Goal: Transaction & Acquisition: Obtain resource

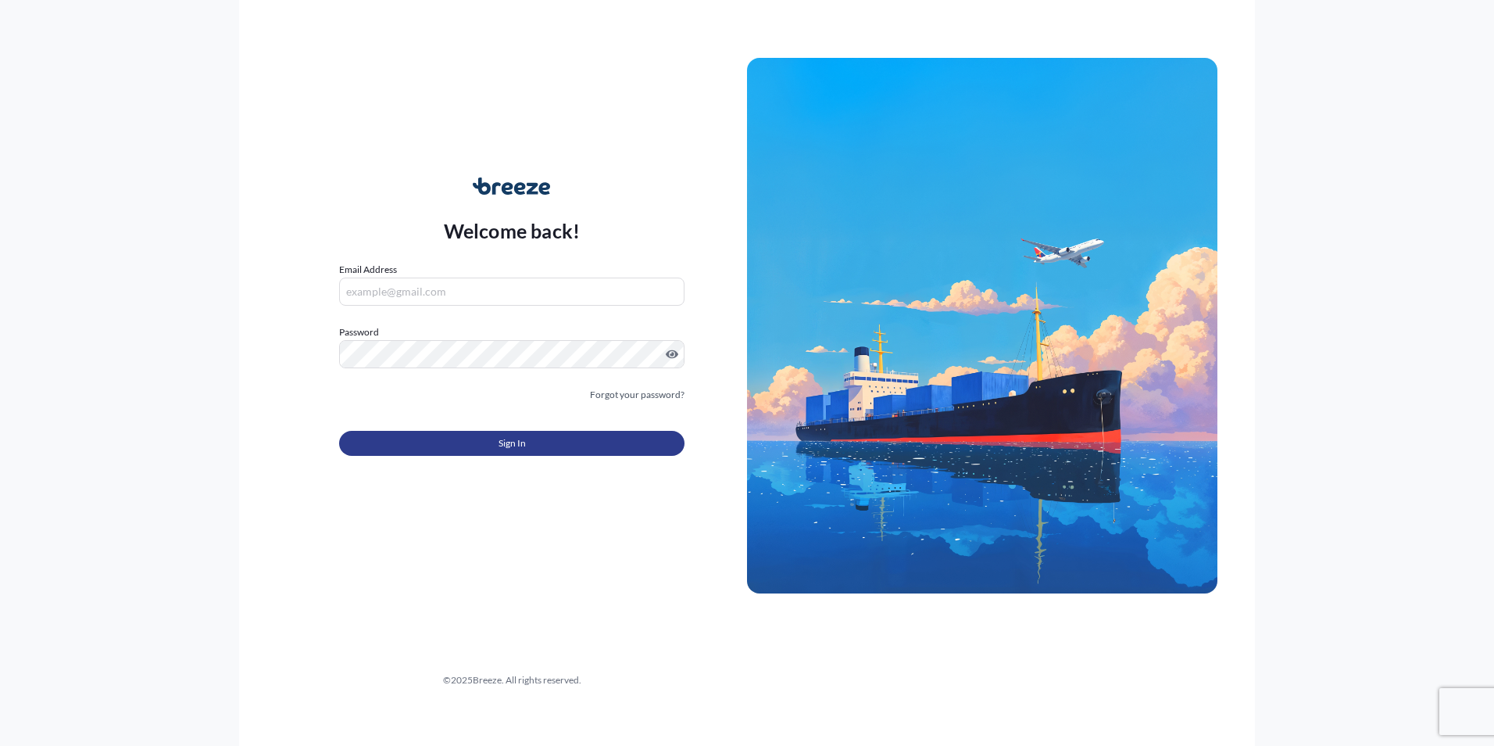
type input "[PERSON_NAME][EMAIL_ADDRESS][PERSON_NAME][DOMAIN_NAME][GEOGRAPHIC_DATA]"
click at [569, 437] on button "Sign In" at bounding box center [511, 443] width 345 height 25
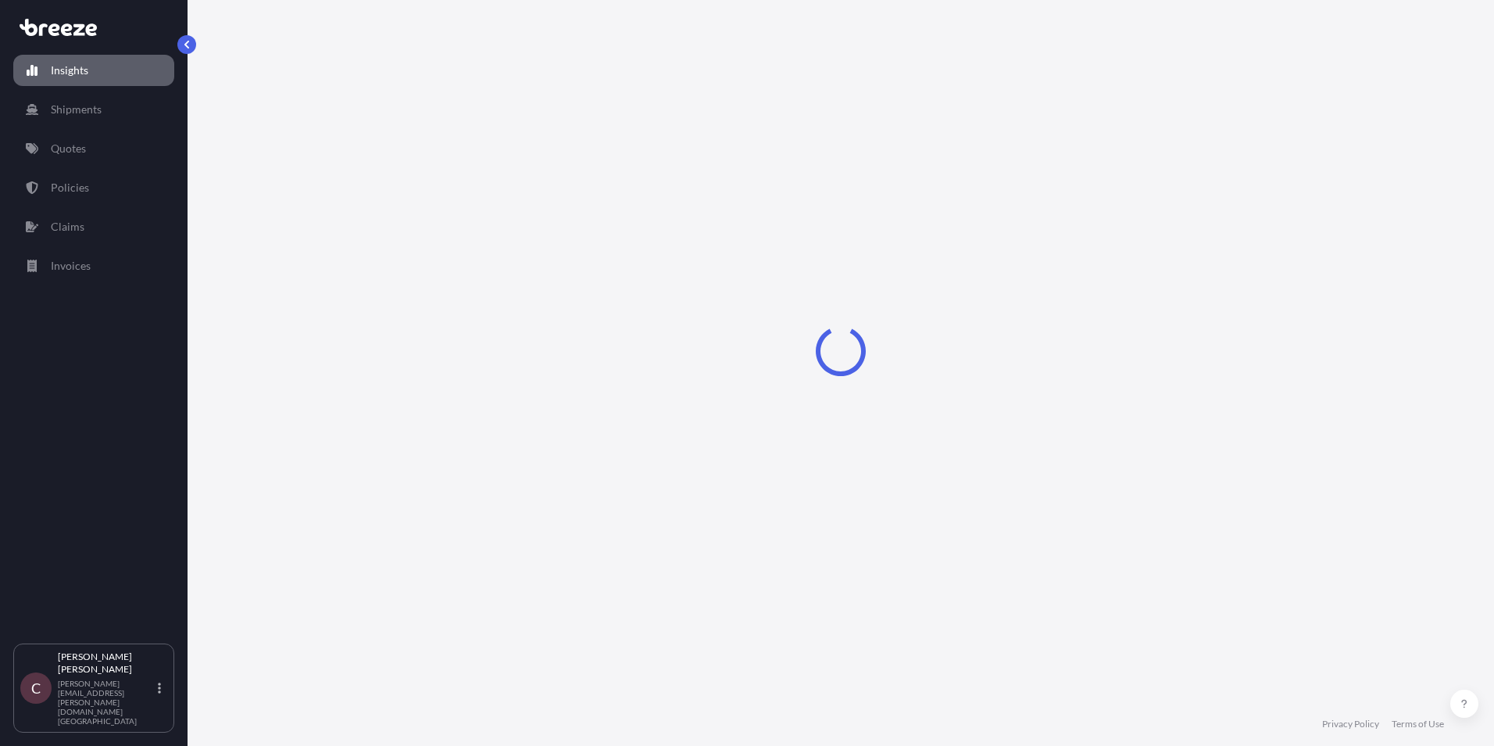
select select "2025"
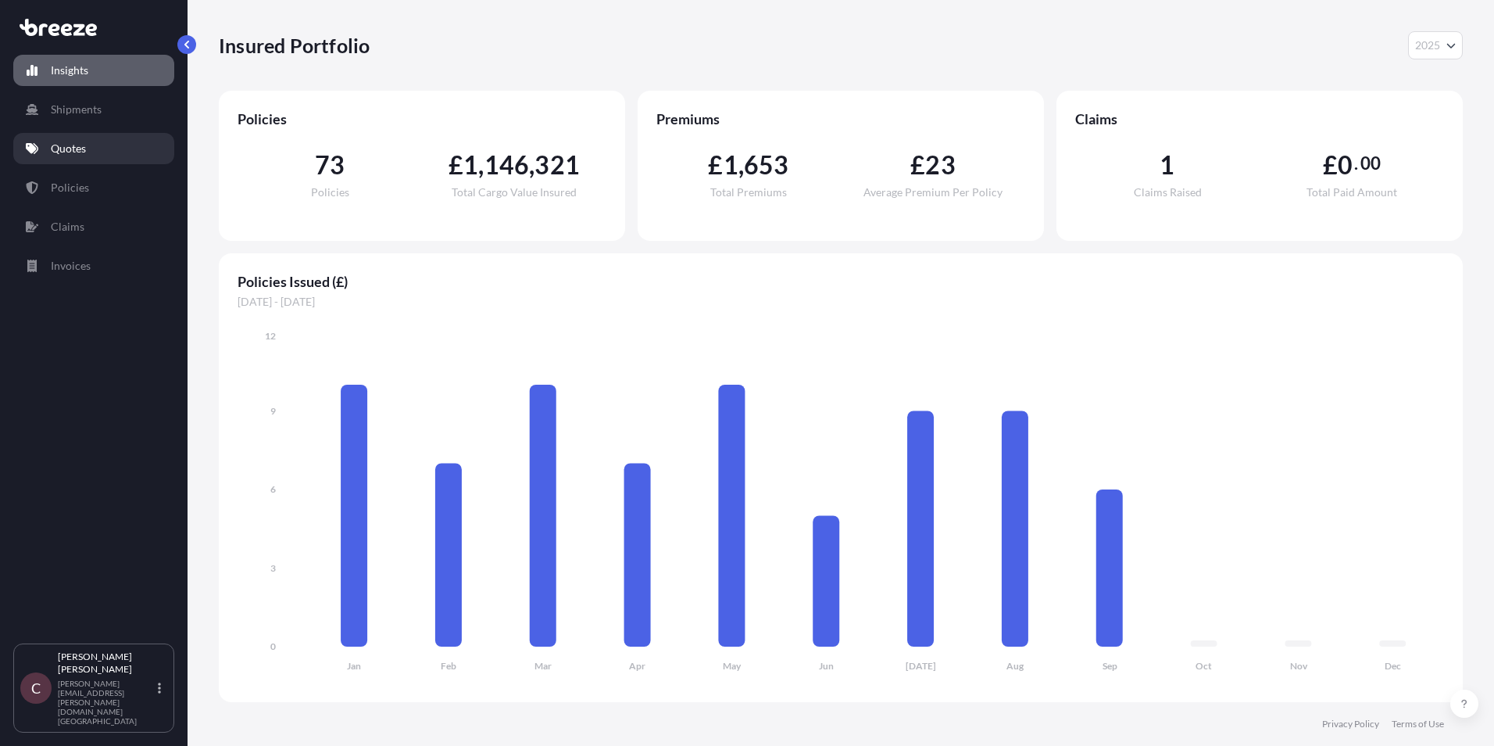
click at [95, 151] on link "Quotes" at bounding box center [93, 148] width 161 height 31
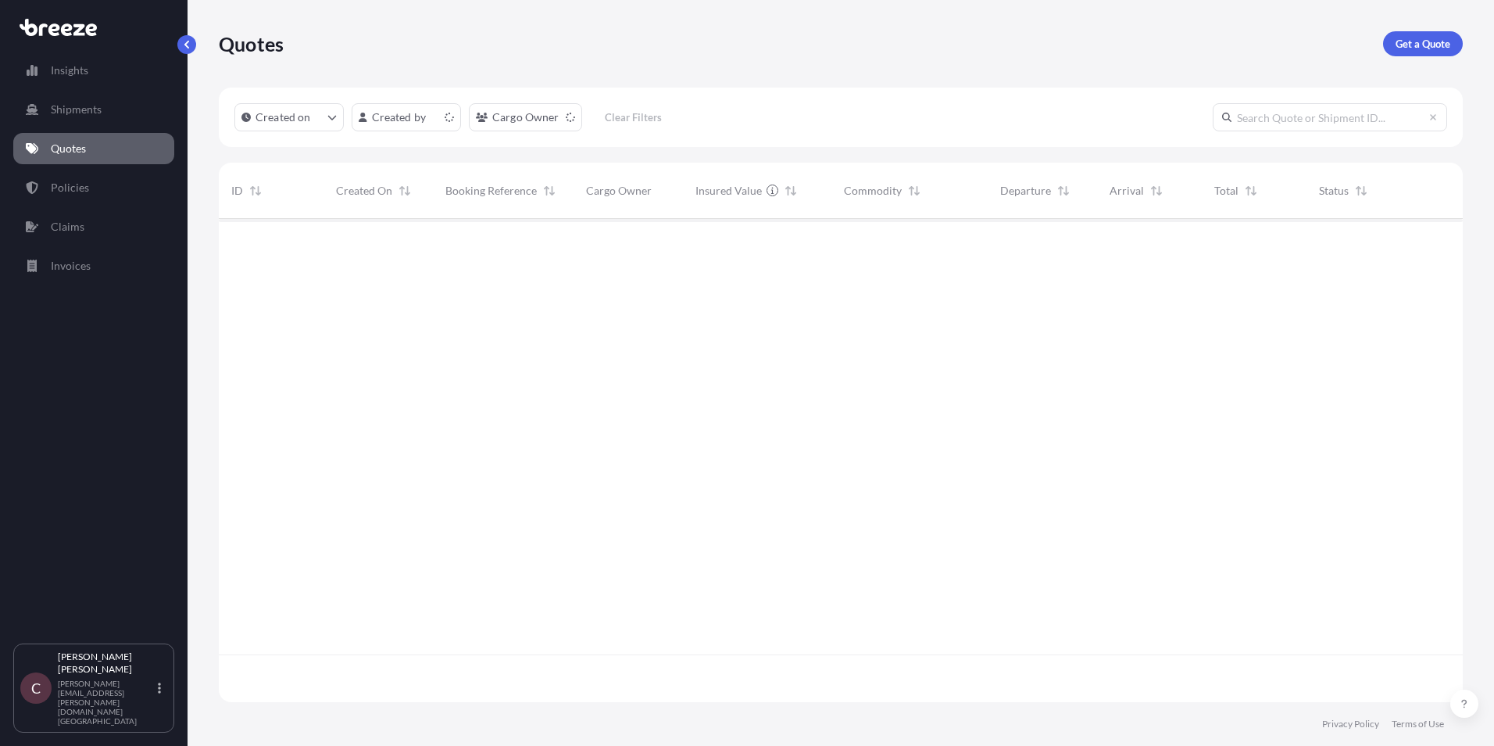
scroll to position [480, 1232]
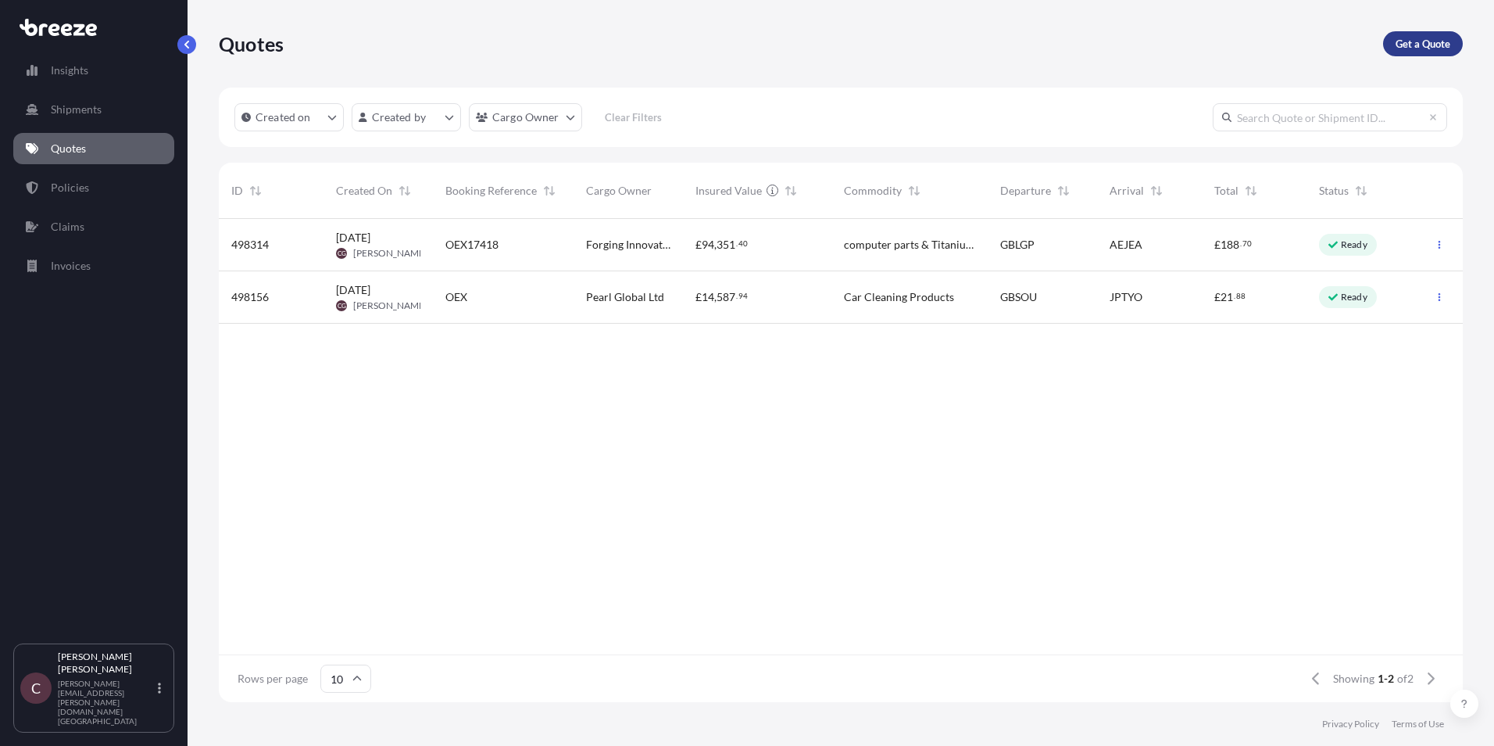
click at [1419, 34] on link "Get a Quote" at bounding box center [1423, 43] width 80 height 25
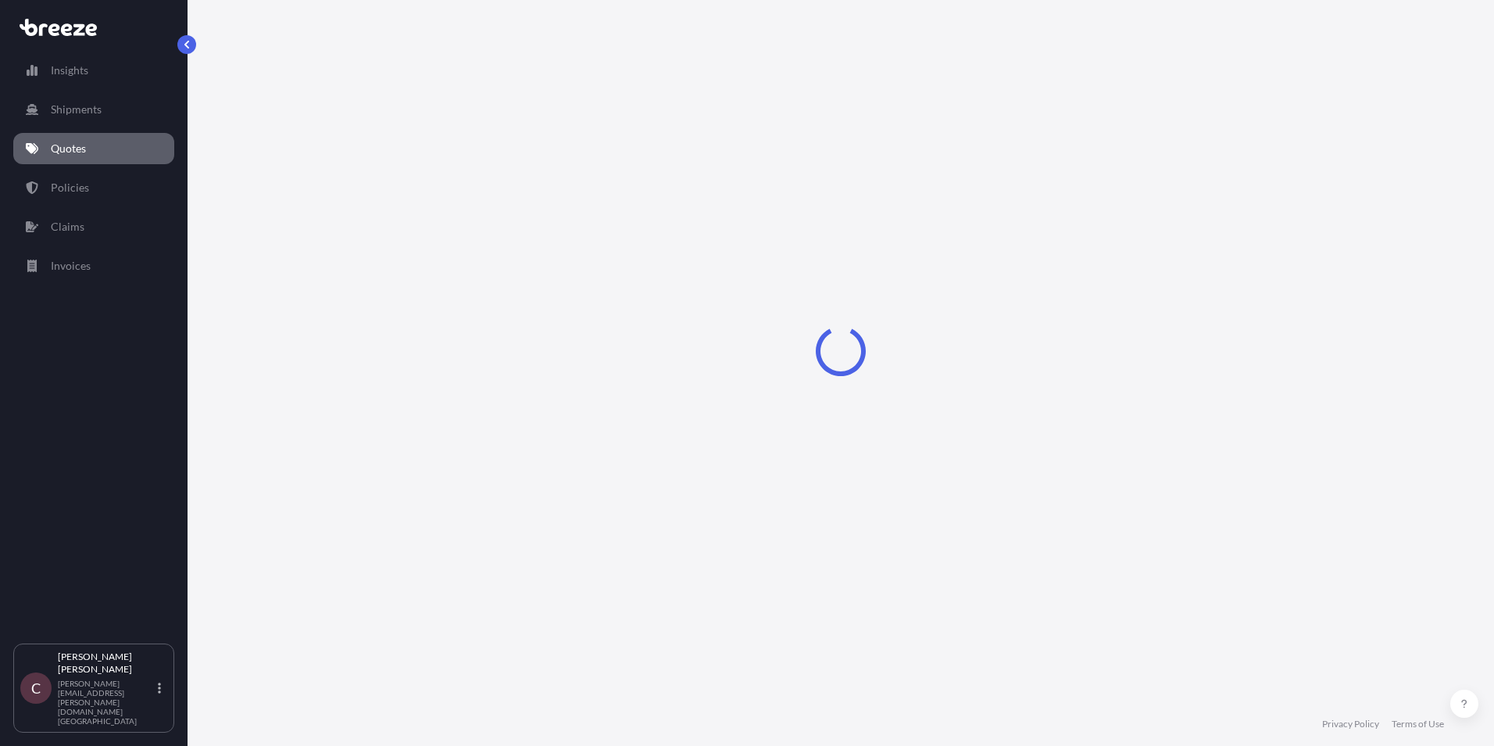
select select "Road"
select select "Sea"
select select "1"
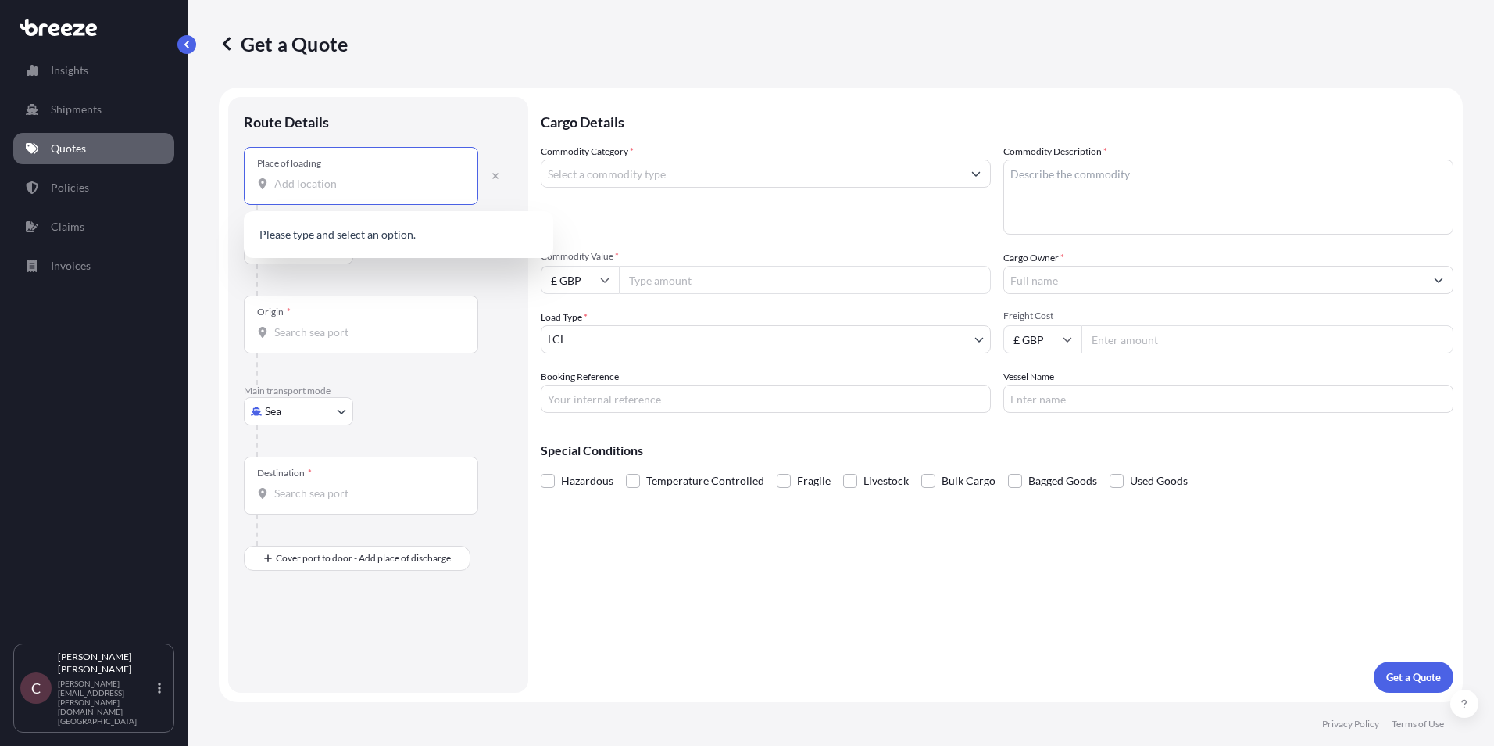
click at [347, 183] on input "Place of loading" at bounding box center [366, 184] width 184 height 16
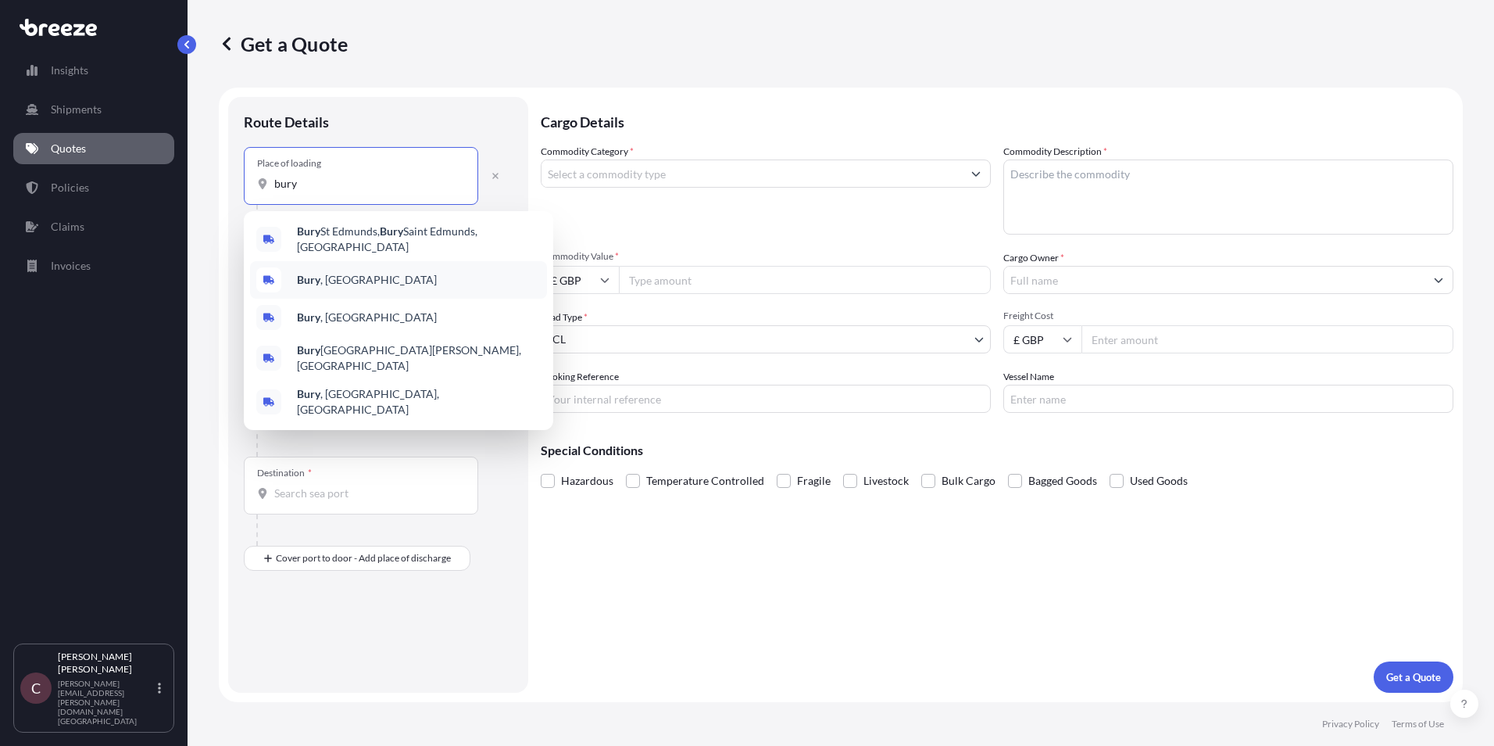
click at [359, 266] on div "[GEOGRAPHIC_DATA] , [GEOGRAPHIC_DATA]" at bounding box center [398, 280] width 297 height 38
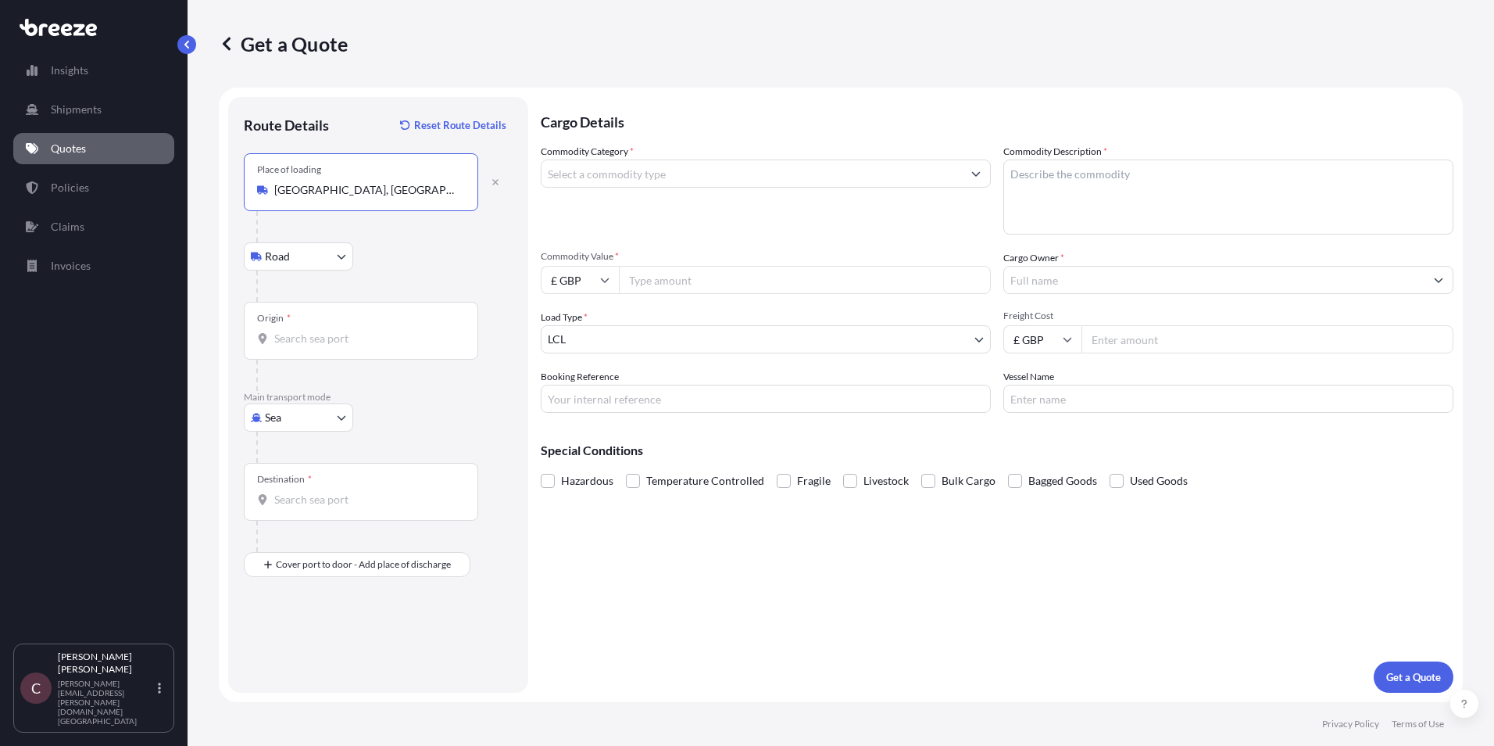
type input "[GEOGRAPHIC_DATA], [GEOGRAPHIC_DATA]"
click at [328, 415] on body "5 options available. 0 options available. 5 options available. Insights Shipmen…" at bounding box center [747, 373] width 1494 height 746
click at [312, 486] on div "Air" at bounding box center [298, 486] width 97 height 28
select select "Air"
click at [331, 197] on input "Place of loading" at bounding box center [366, 190] width 184 height 16
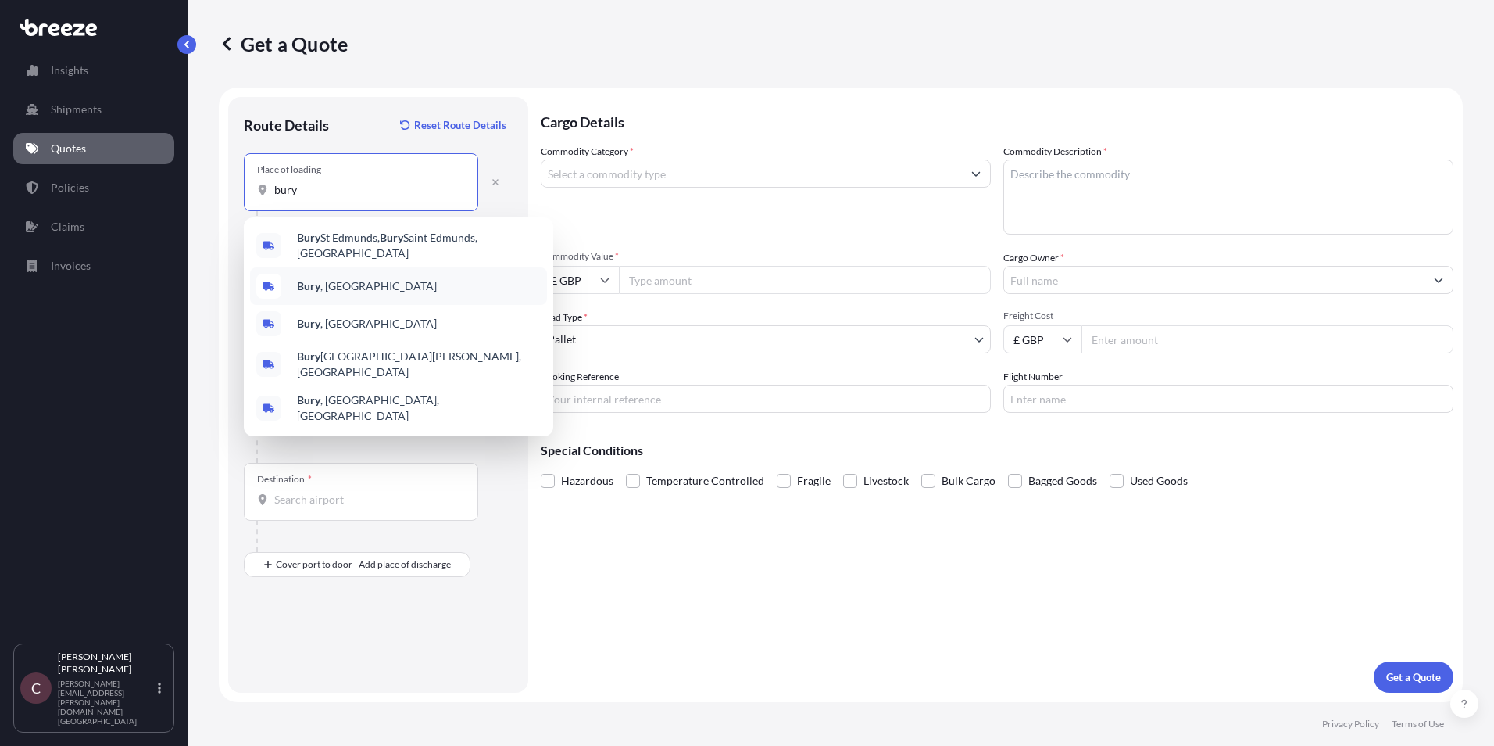
click at [335, 278] on span "[GEOGRAPHIC_DATA] , [GEOGRAPHIC_DATA]" at bounding box center [367, 286] width 140 height 16
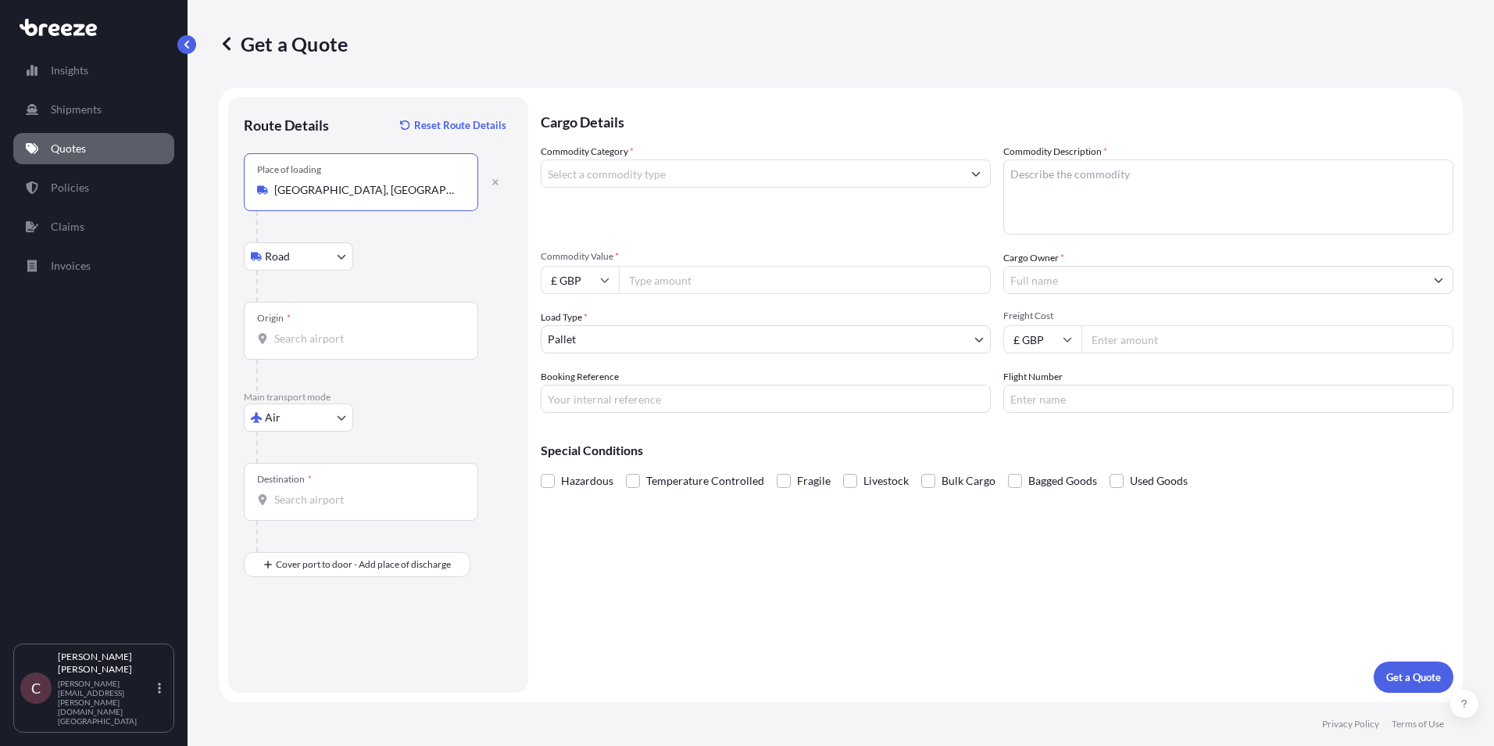
type input "[GEOGRAPHIC_DATA], [GEOGRAPHIC_DATA]"
click at [321, 338] on input "Origin *" at bounding box center [366, 339] width 184 height 16
click at [385, 347] on div "Origin *" at bounding box center [361, 331] width 234 height 58
click at [385, 346] on input "Origin * Please select an origin" at bounding box center [366, 339] width 184 height 16
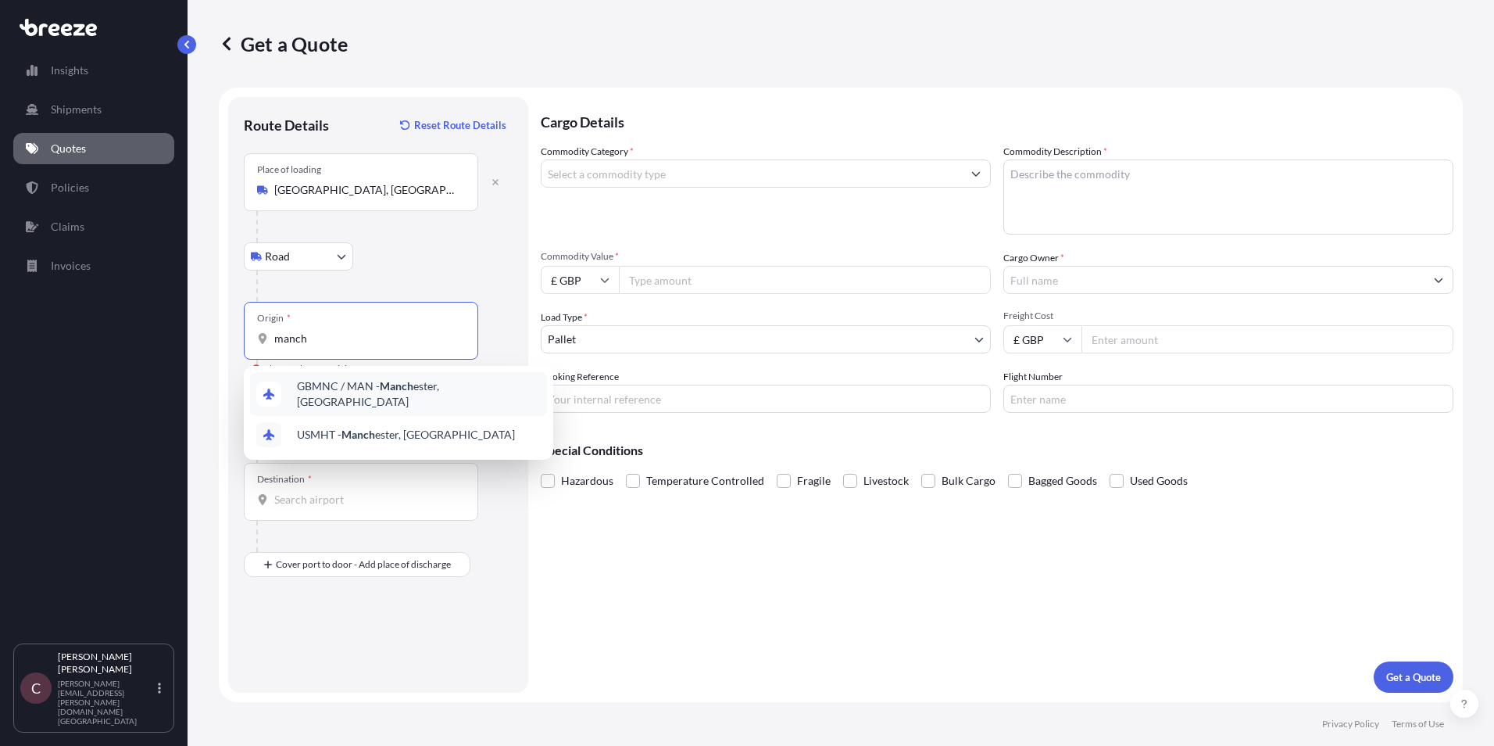
click at [353, 392] on span "GBMNC / MAN - Manch ester, [GEOGRAPHIC_DATA]" at bounding box center [419, 393] width 244 height 31
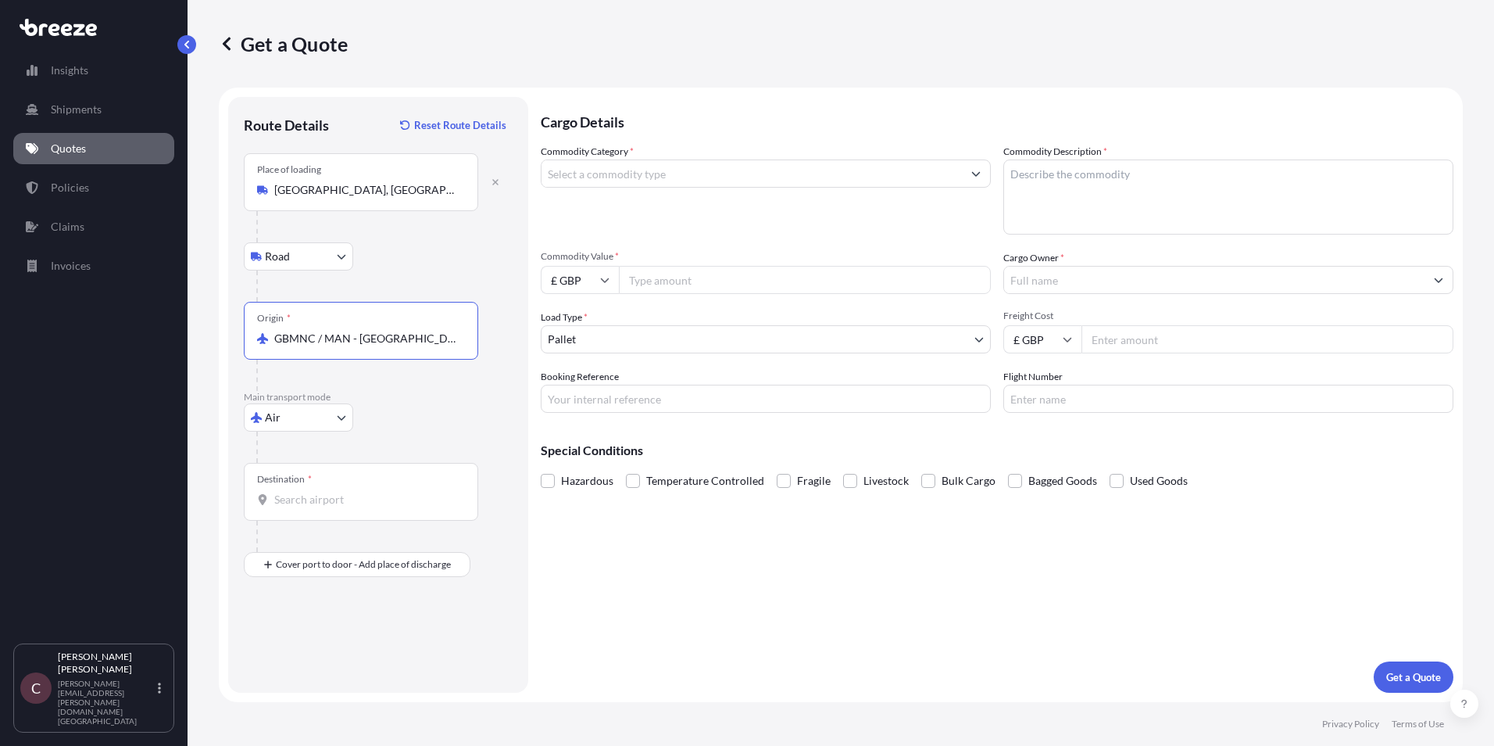
type input "GBMNC / MAN - [GEOGRAPHIC_DATA], [GEOGRAPHIC_DATA]"
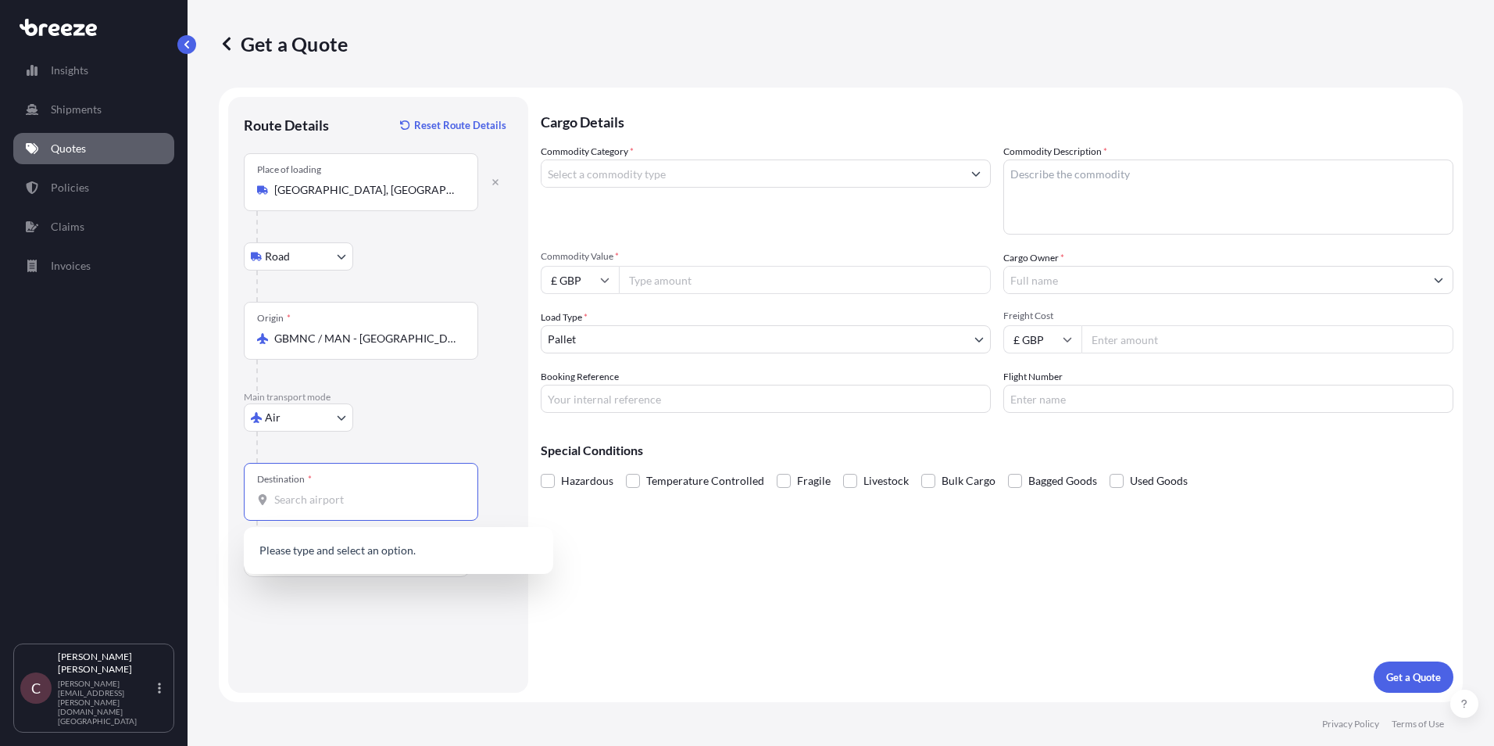
click at [319, 499] on input "Destination *" at bounding box center [366, 500] width 184 height 16
click at [334, 552] on span "GHACC - [GEOGRAPHIC_DATA] , [GEOGRAPHIC_DATA]" at bounding box center [392, 552] width 191 height 16
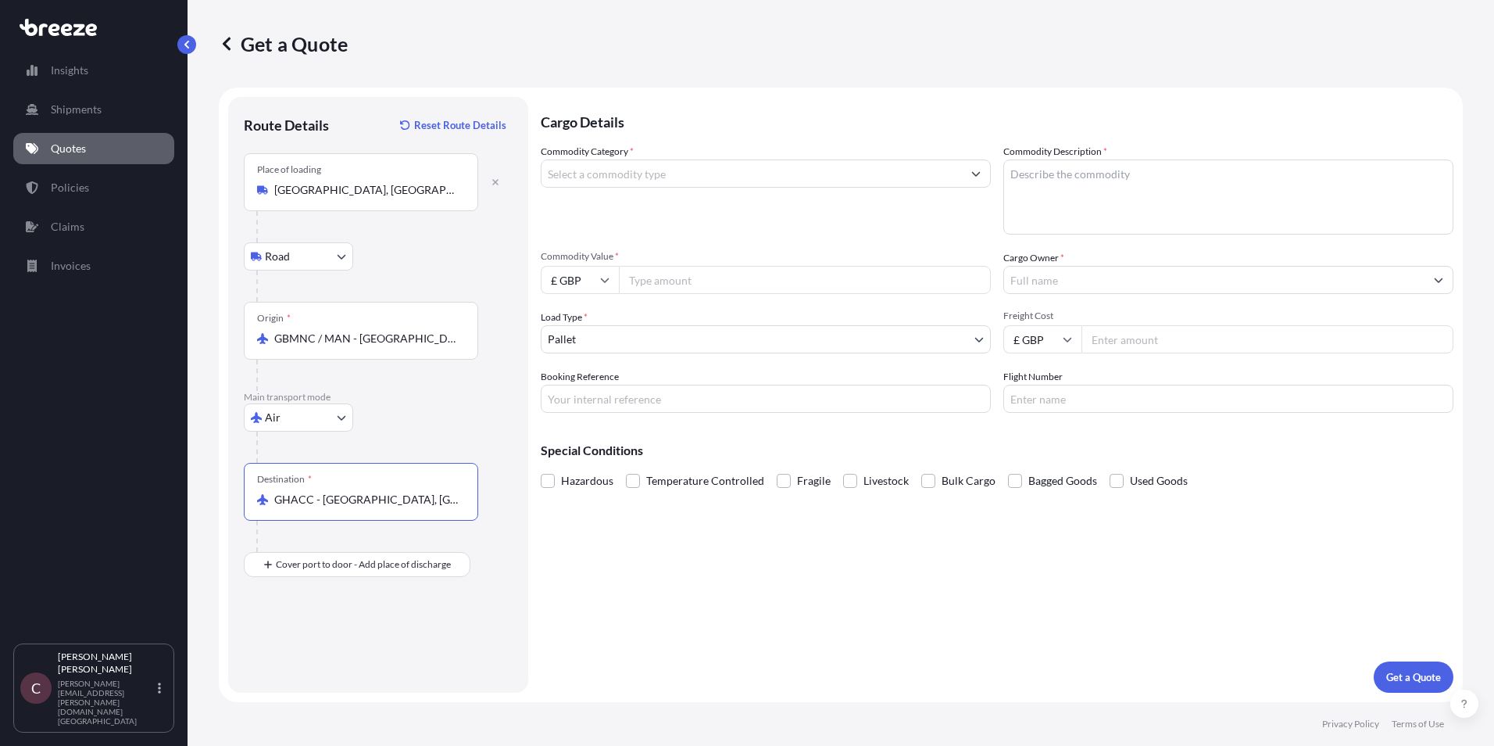
type input "GHACC - [GEOGRAPHIC_DATA], [GEOGRAPHIC_DATA]"
click at [699, 169] on input "Commodity Category *" at bounding box center [752, 173] width 420 height 28
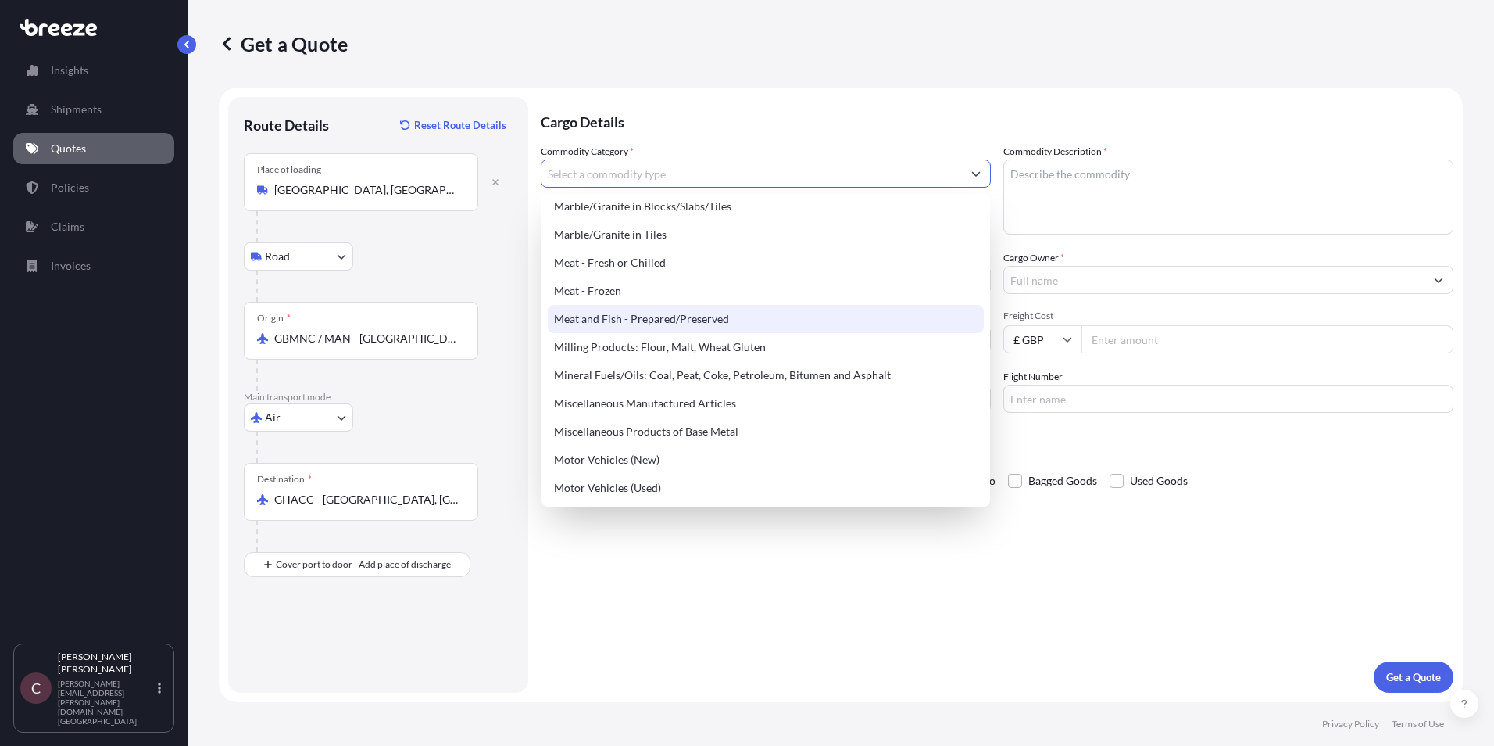
scroll to position [2032, 0]
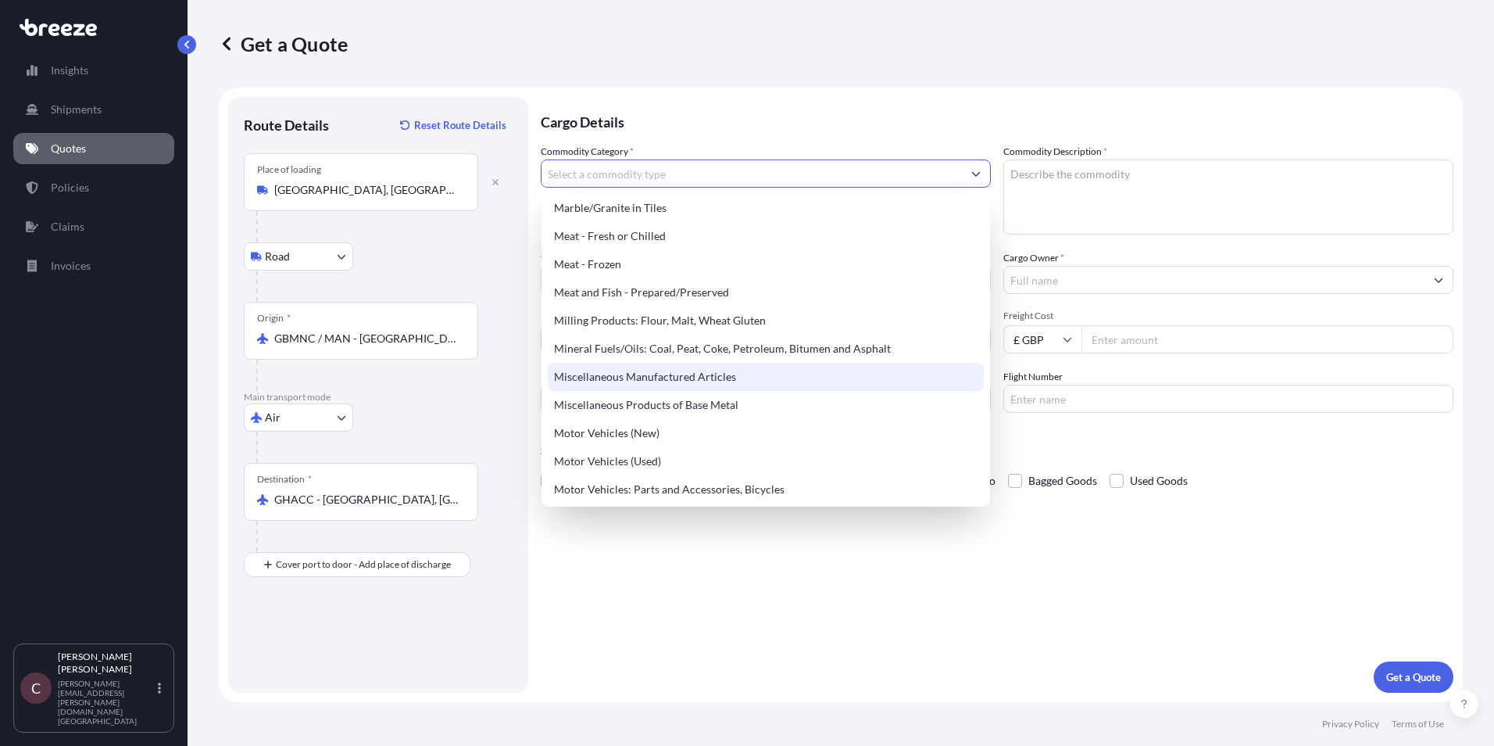
click at [725, 382] on div "Miscellaneous Manufactured Articles" at bounding box center [766, 377] width 436 height 28
type input "Miscellaneous Manufactured Articles"
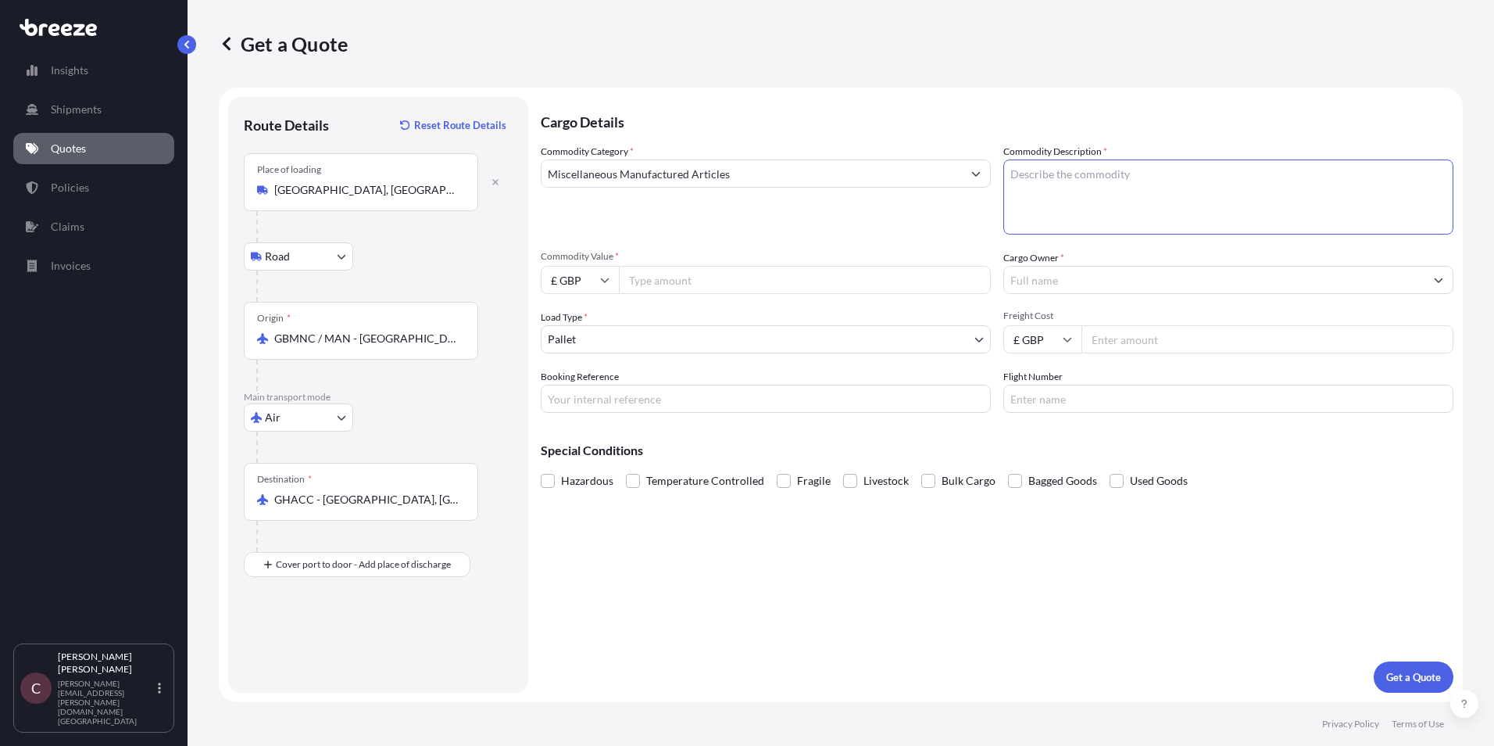
click at [1071, 170] on textarea "Commodity Description *" at bounding box center [1228, 196] width 450 height 75
type textarea "Car Care Products"
type input "530"
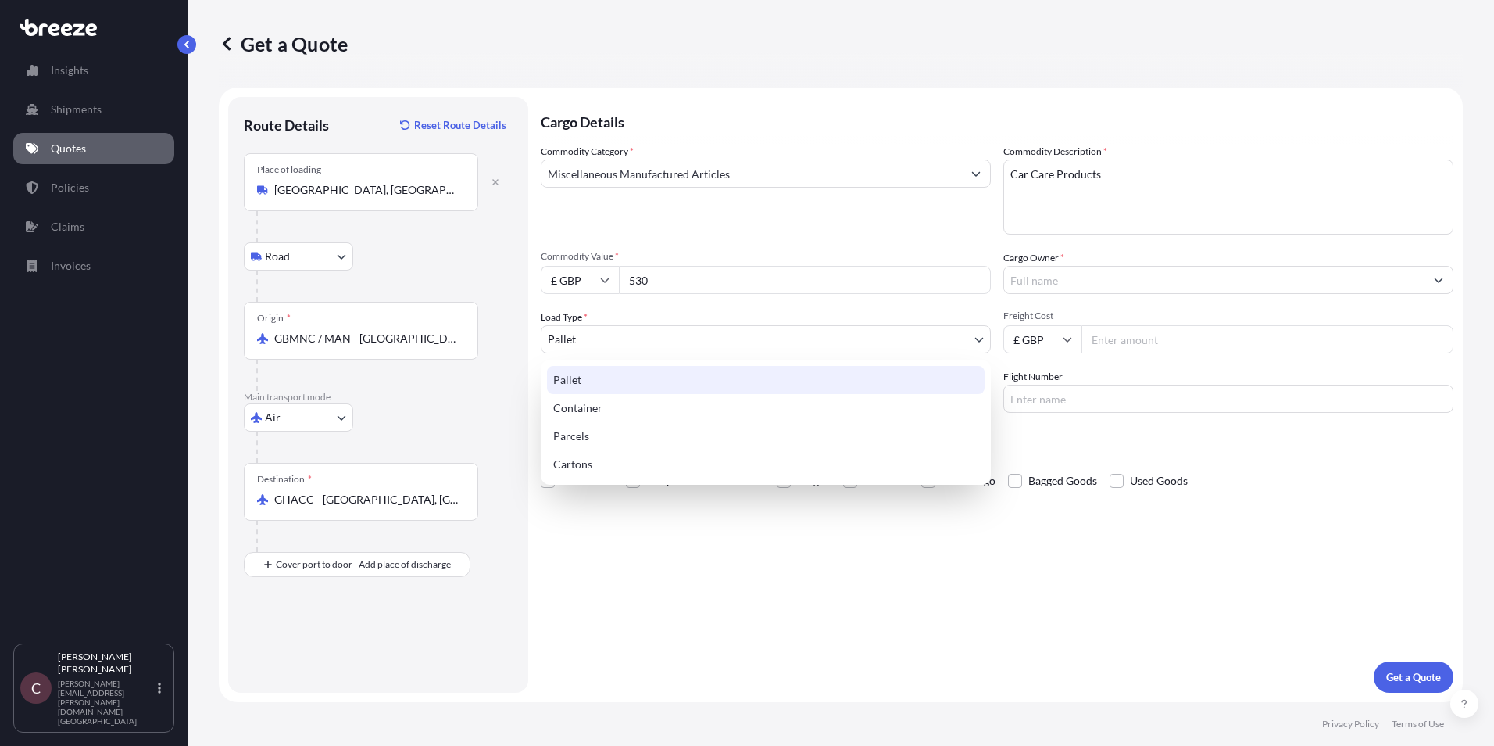
click at [864, 341] on body "Insights Shipments Quotes Policies Claims Invoices C [PERSON_NAME] [PERSON_NAME…" at bounding box center [747, 373] width 1494 height 746
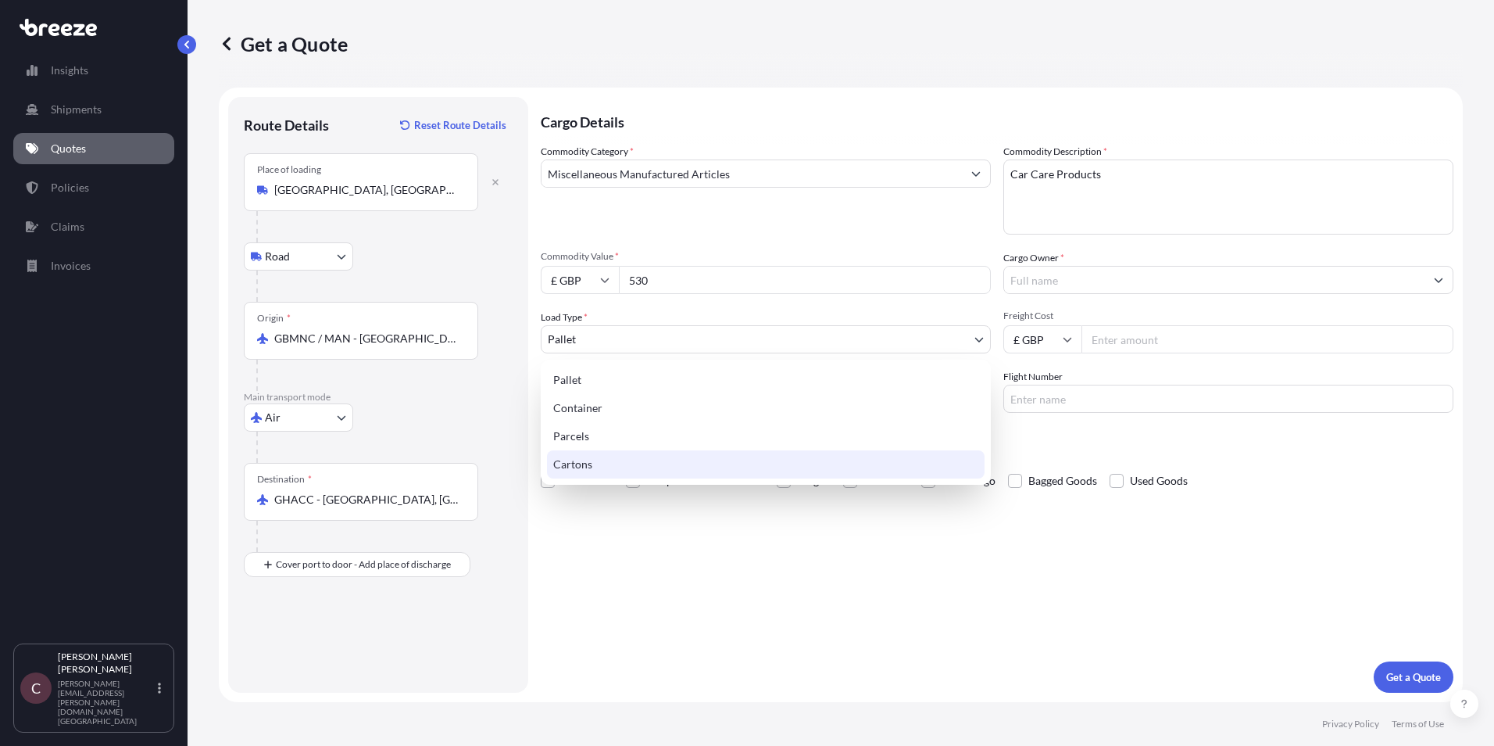
click at [686, 462] on div "Cartons" at bounding box center [766, 464] width 438 height 28
select select "4"
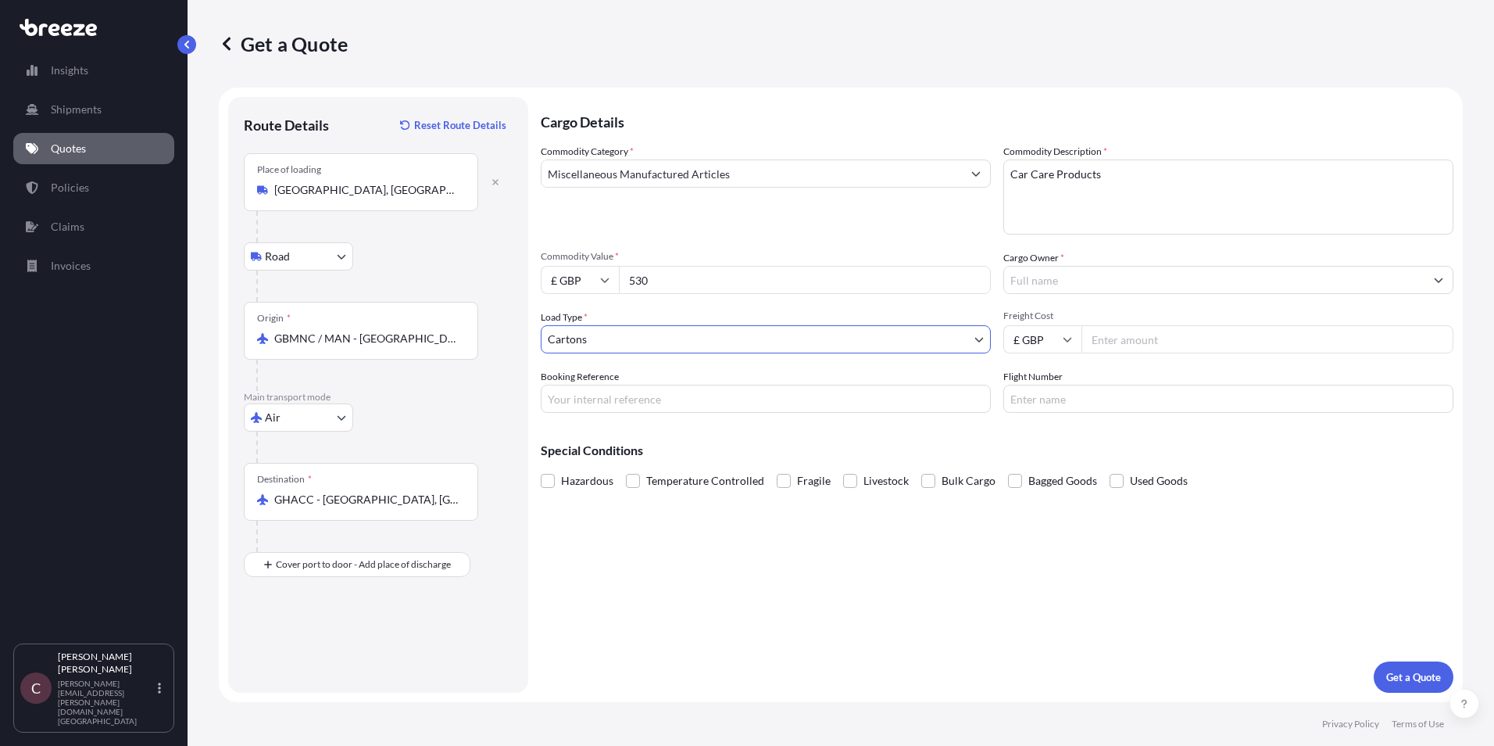
click at [749, 400] on input "Booking Reference" at bounding box center [766, 399] width 450 height 28
type input "AEX"
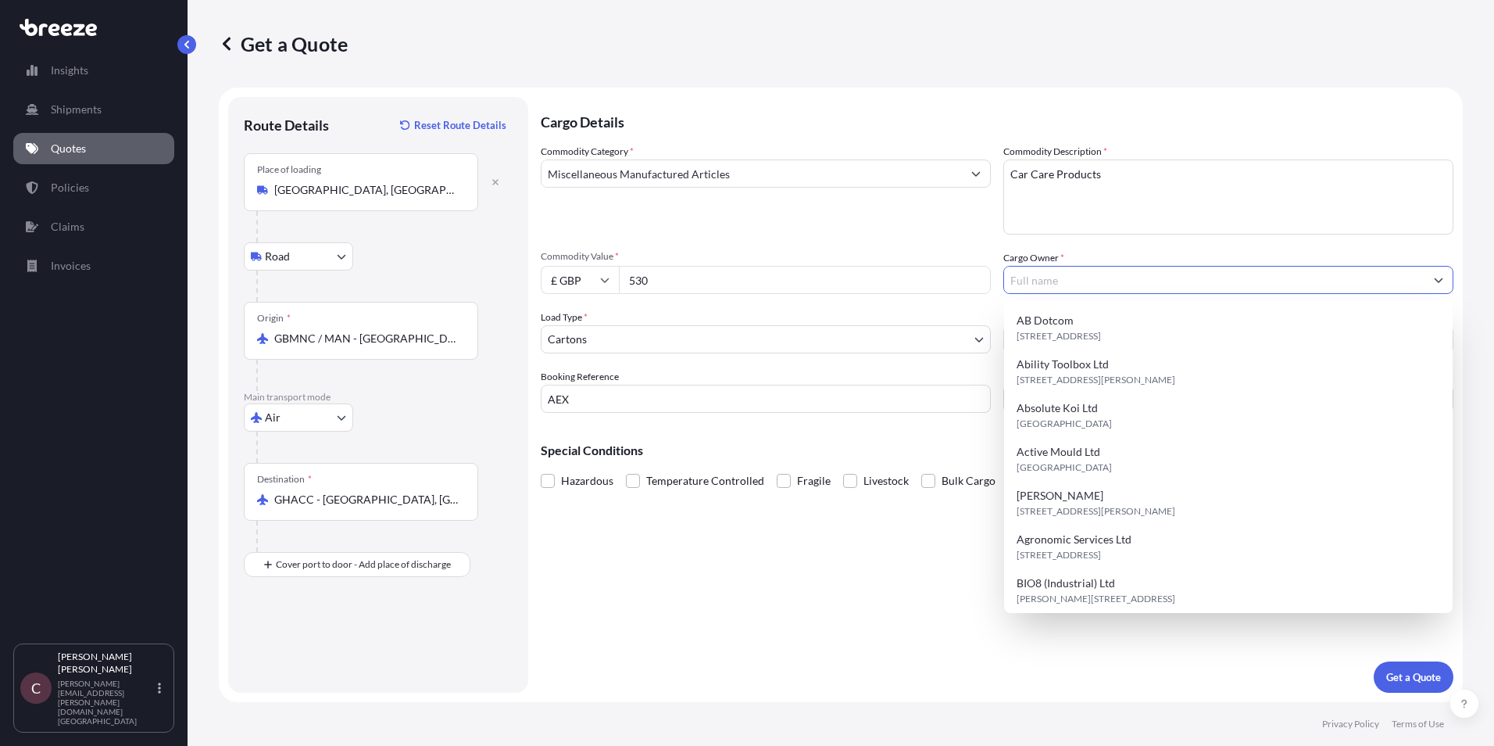
click at [1118, 271] on input "Cargo Owner *" at bounding box center [1214, 280] width 420 height 28
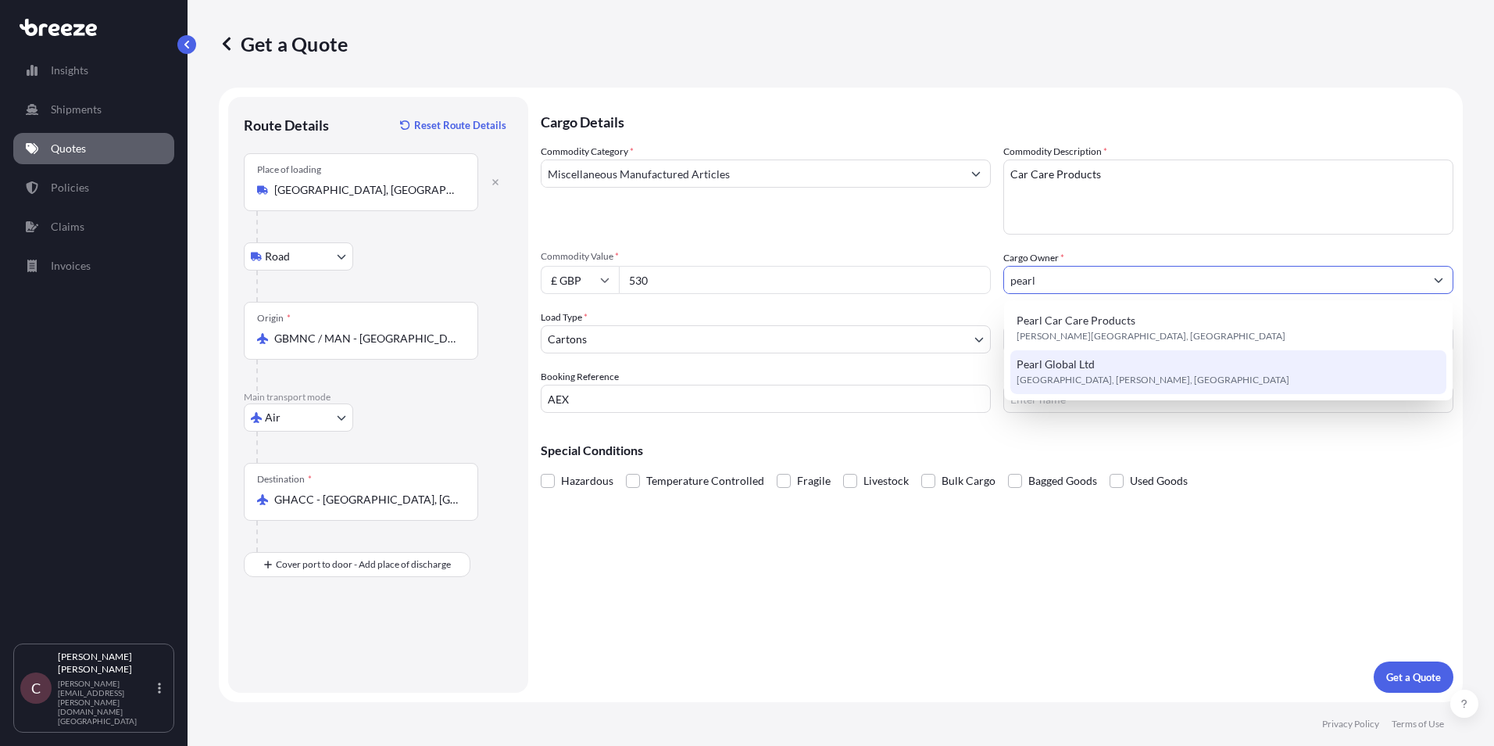
click at [1122, 370] on div "[PERSON_NAME] Global Ltd [GEOGRAPHIC_DATA][PERSON_NAME], [GEOGRAPHIC_DATA]" at bounding box center [1228, 372] width 436 height 44
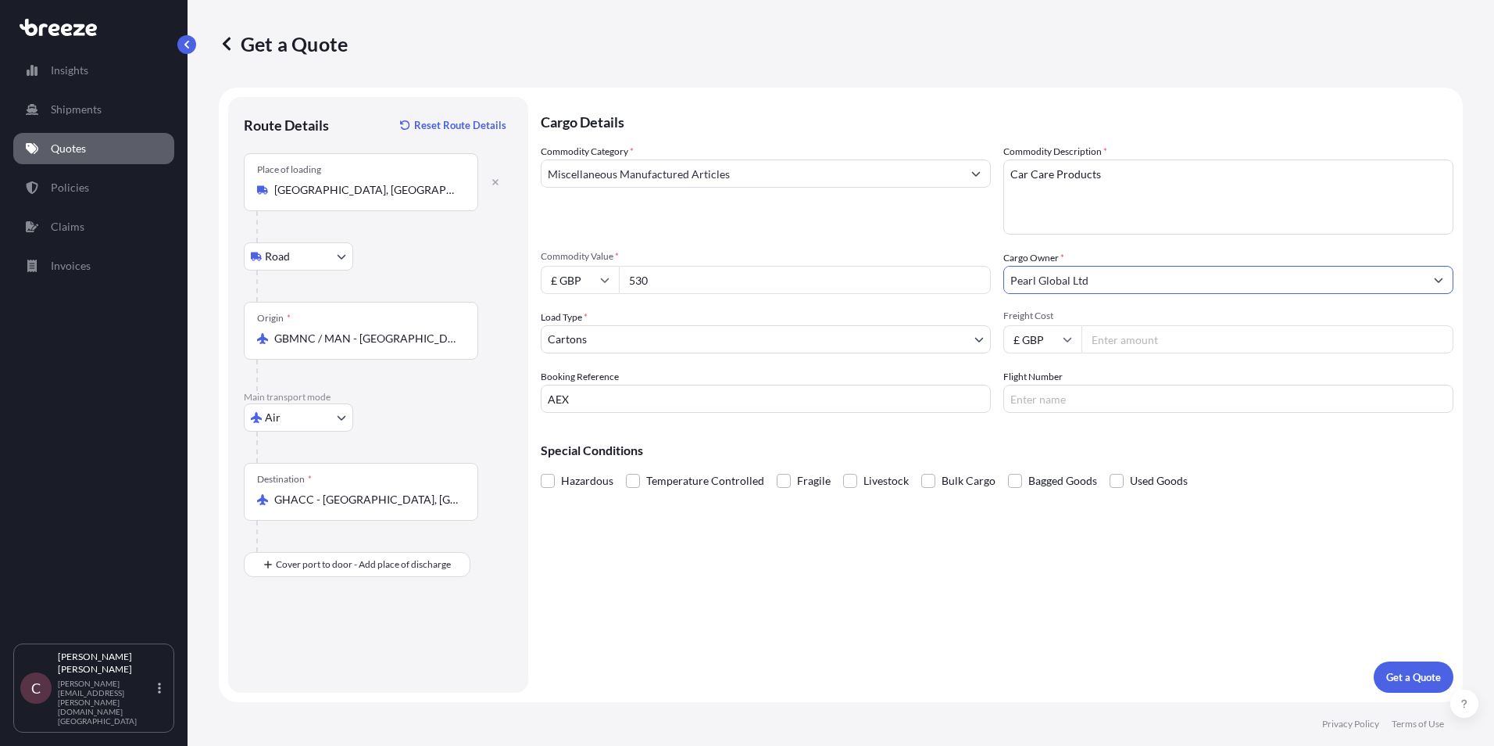
type input "Pearl Global Ltd"
click at [1121, 338] on input "Freight Cost" at bounding box center [1268, 339] width 372 height 28
type input "407.8"
click at [1413, 678] on p "Get a Quote" at bounding box center [1413, 677] width 55 height 16
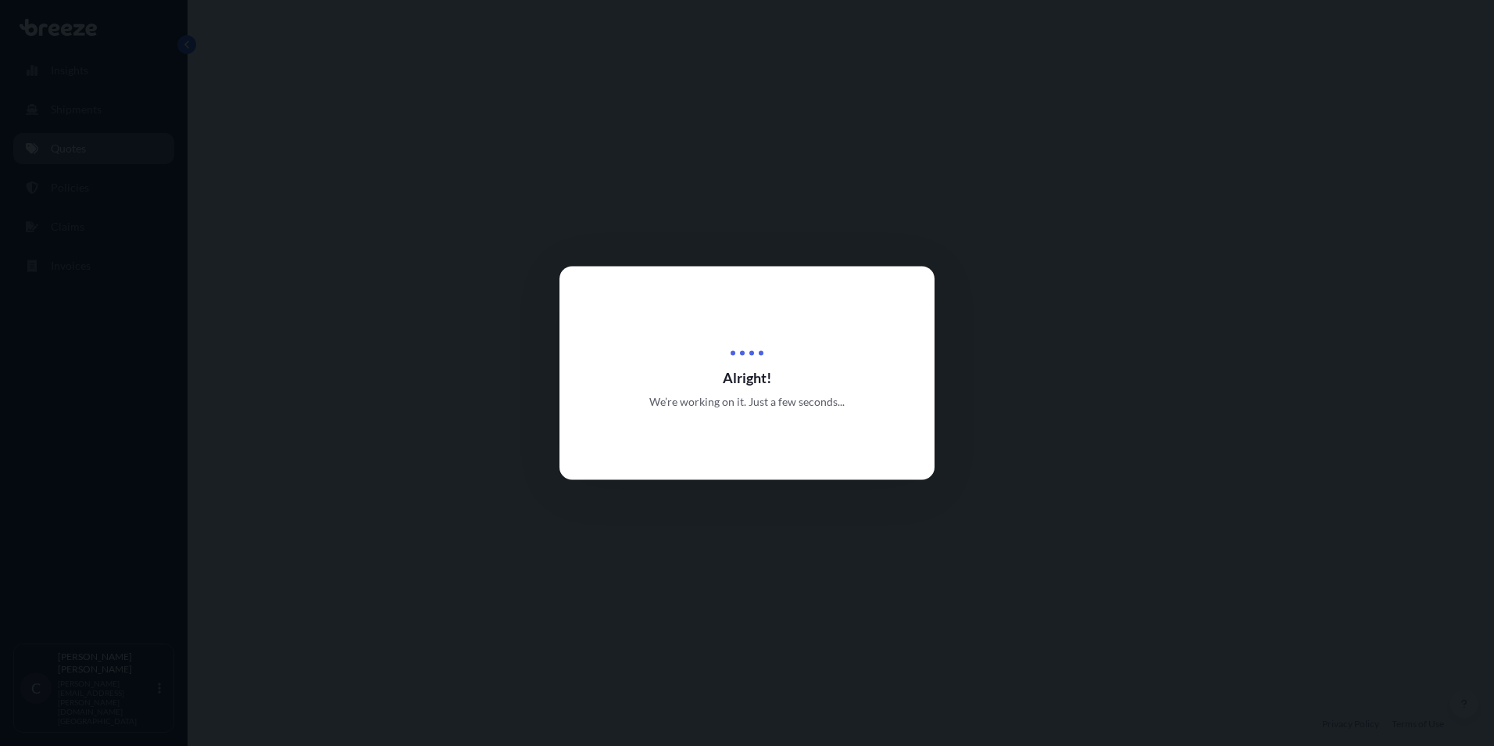
select select "Road"
select select "Air"
select select "4"
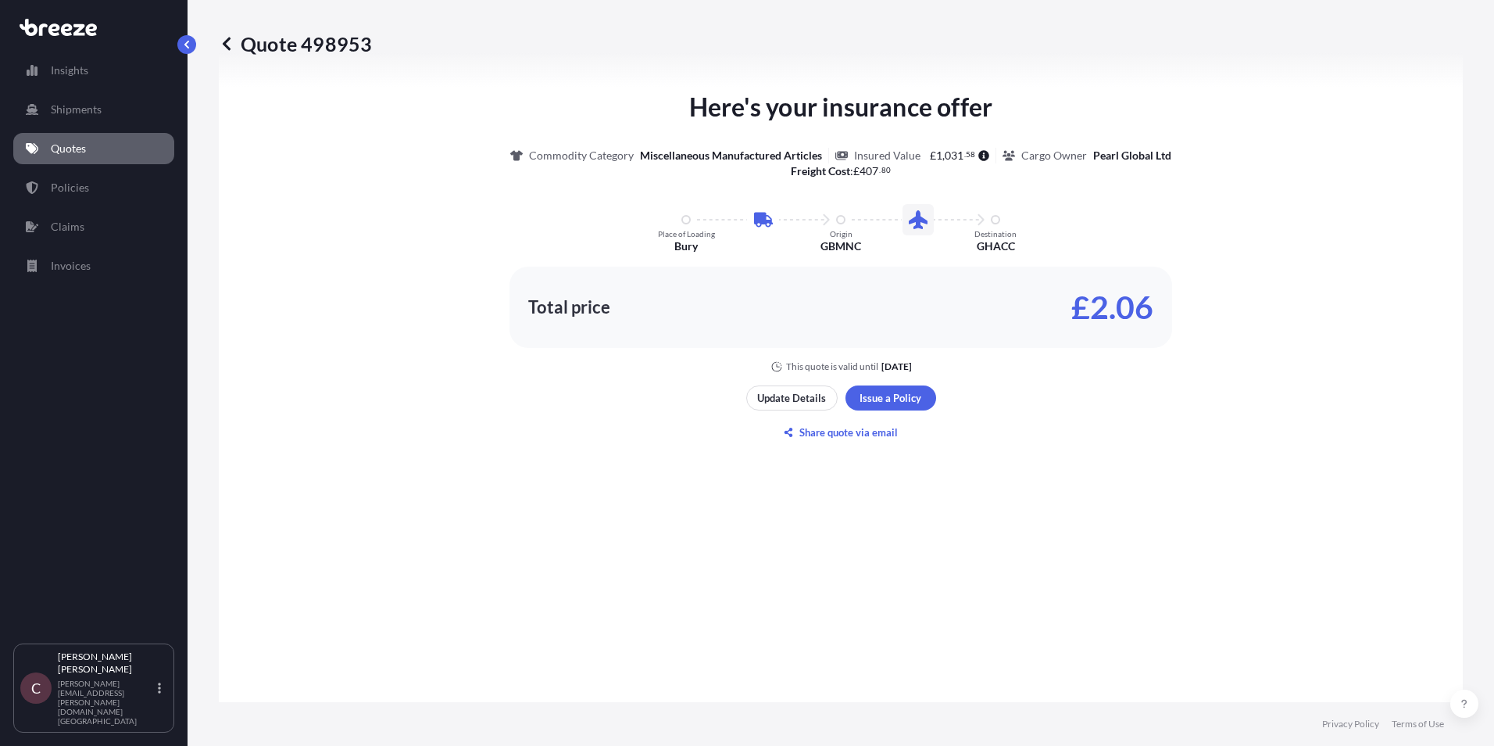
scroll to position [885, 0]
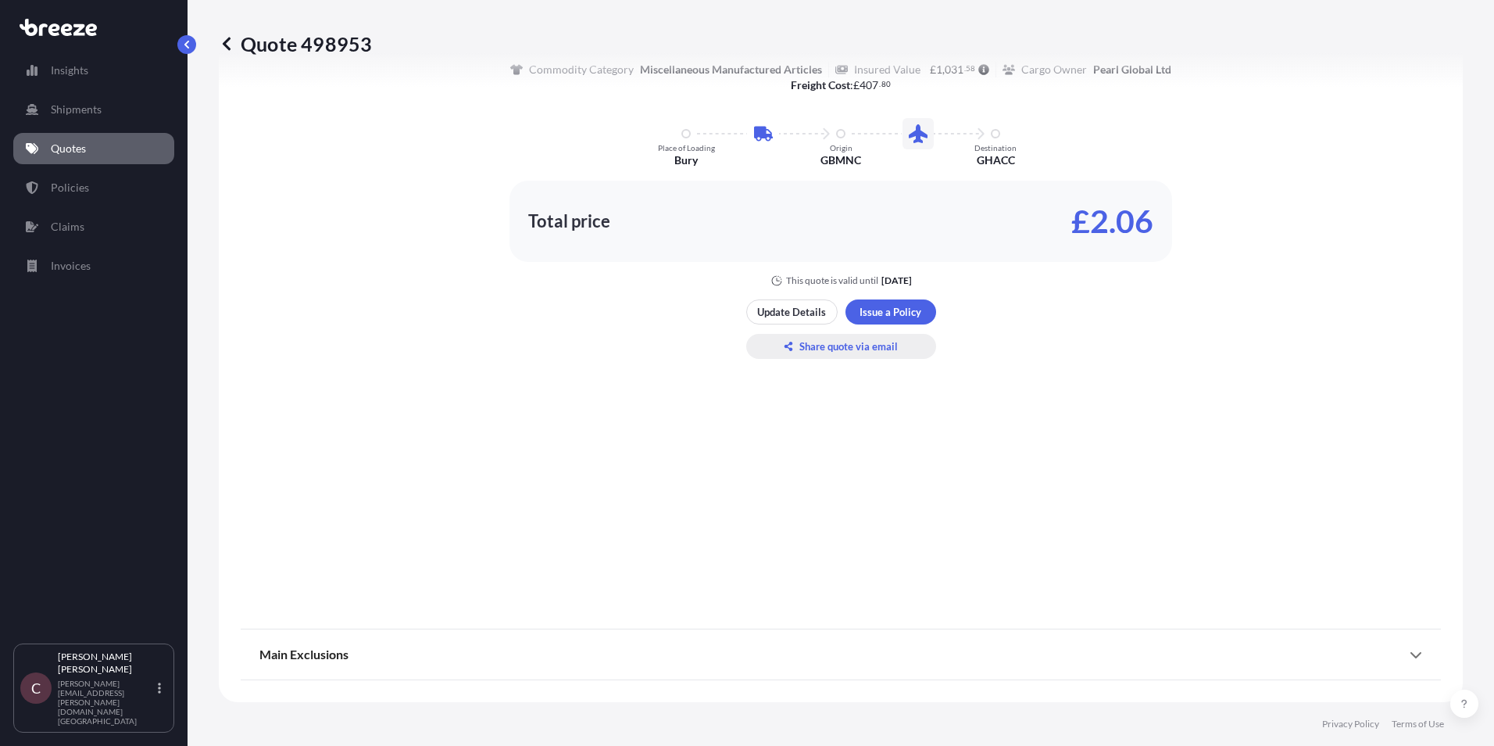
click at [847, 350] on p "Share quote via email" at bounding box center [848, 346] width 98 height 16
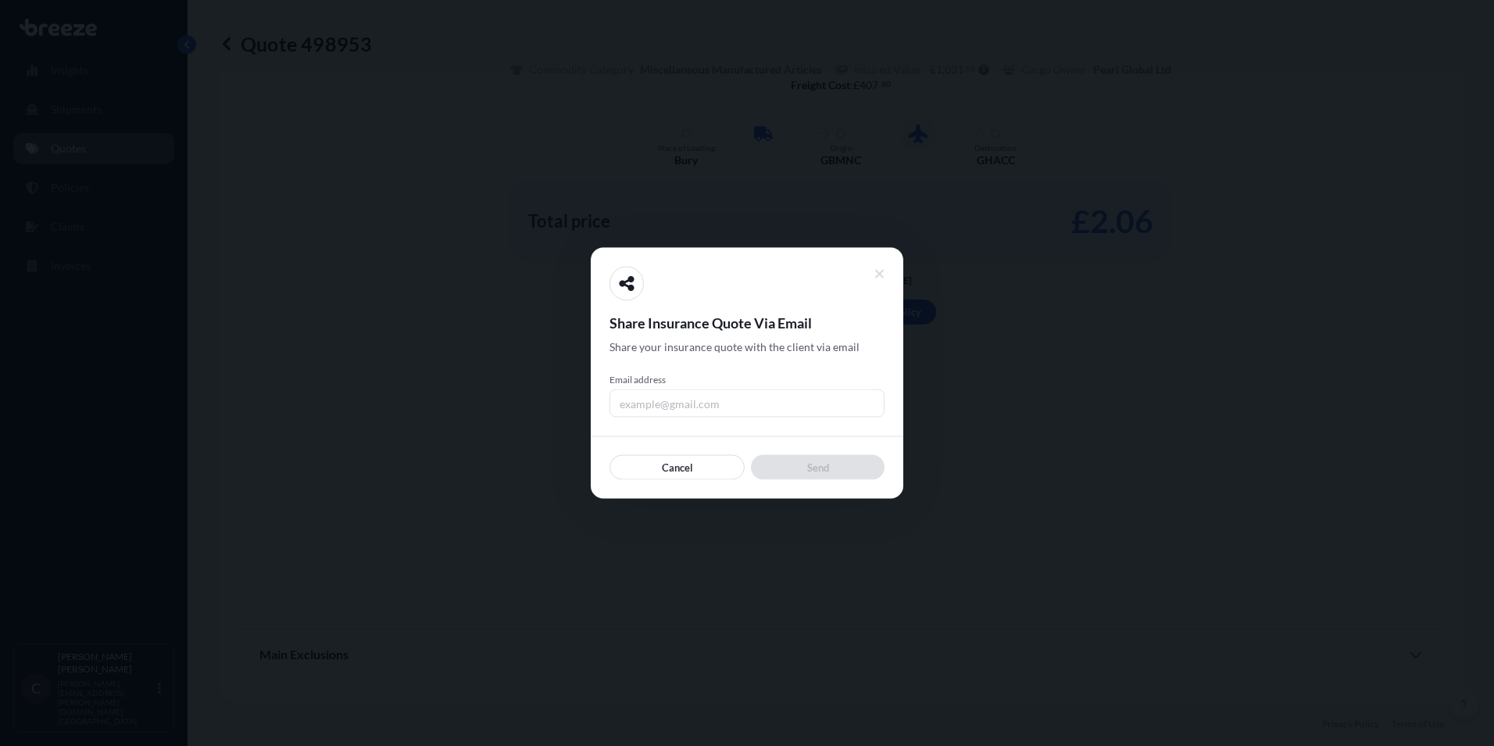
click at [689, 402] on input "Email address" at bounding box center [747, 403] width 275 height 28
type input "[PERSON_NAME][EMAIL_ADDRESS][PERSON_NAME][DOMAIN_NAME][GEOGRAPHIC_DATA]"
